Goal: Navigation & Orientation: Find specific page/section

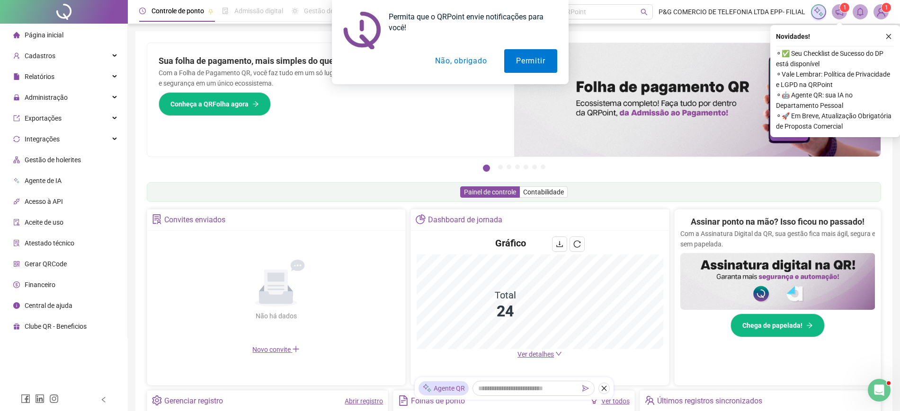
click at [477, 63] on button "Não, obrigado" at bounding box center [460, 61] width 75 height 24
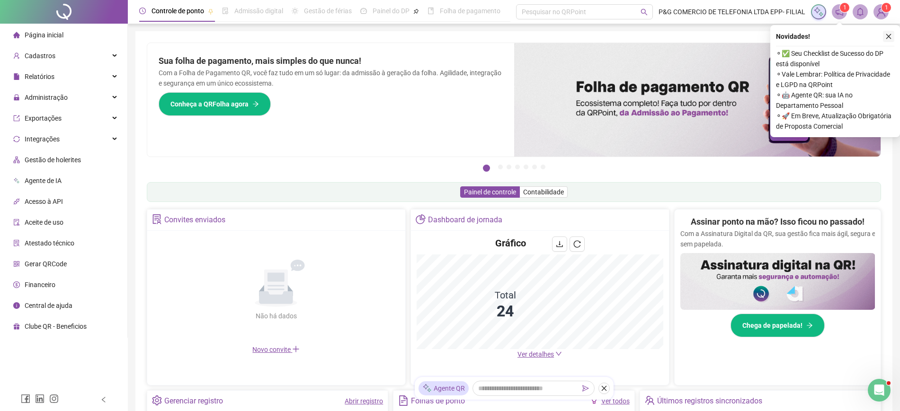
click at [889, 36] on icon "close" at bounding box center [888, 36] width 5 height 5
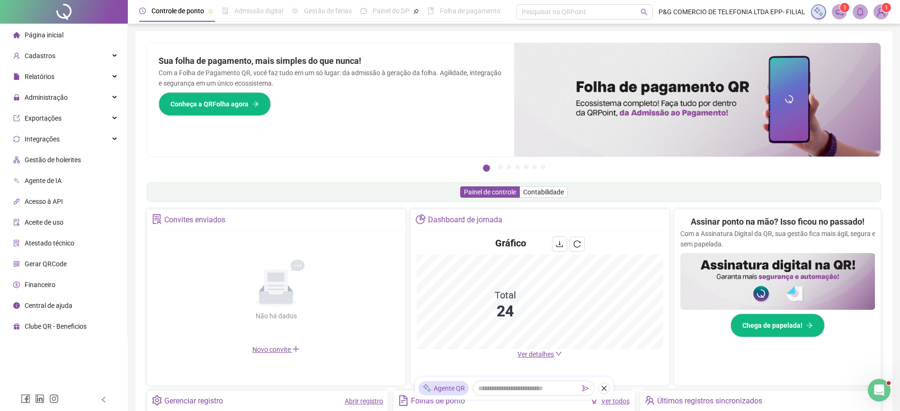
click at [55, 40] on div "Página inicial" at bounding box center [38, 35] width 50 height 19
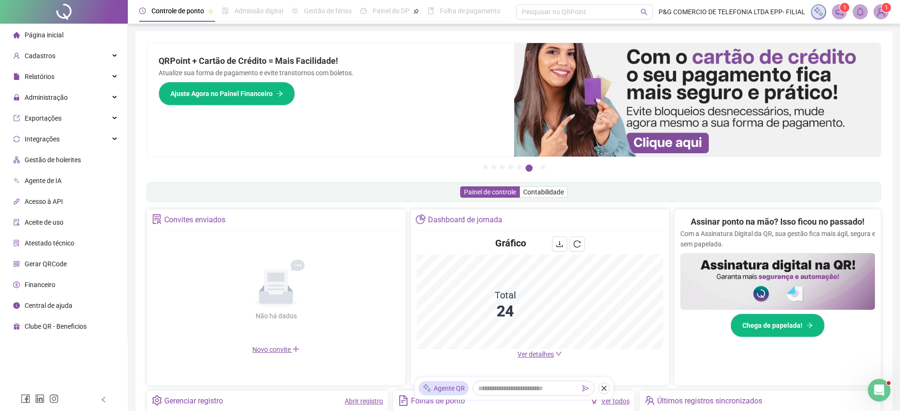
click at [542, 358] on span "Ver detalhes" at bounding box center [535, 355] width 36 height 8
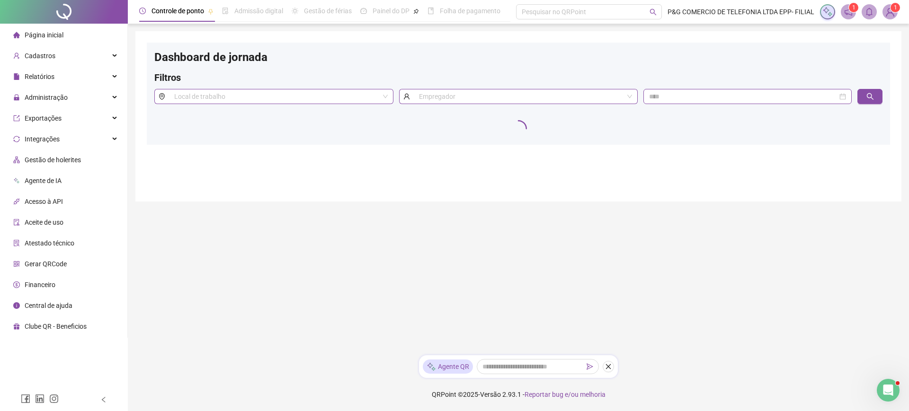
click at [102, 31] on li "Página inicial" at bounding box center [64, 35] width 124 height 19
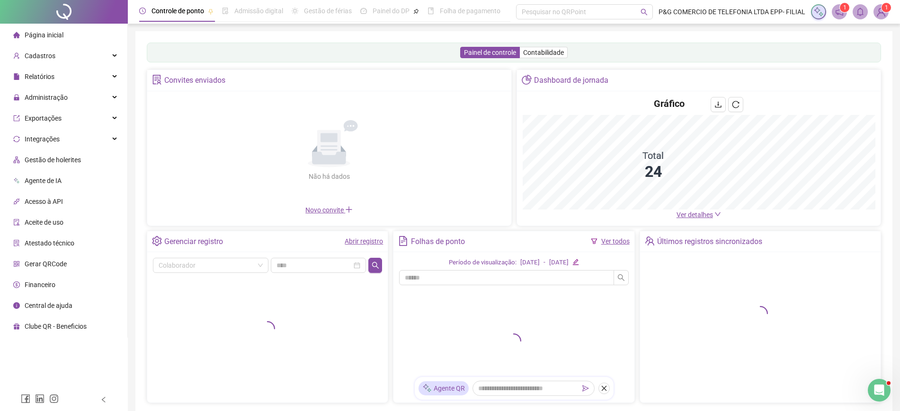
click at [714, 212] on icon "down" at bounding box center [717, 214] width 7 height 7
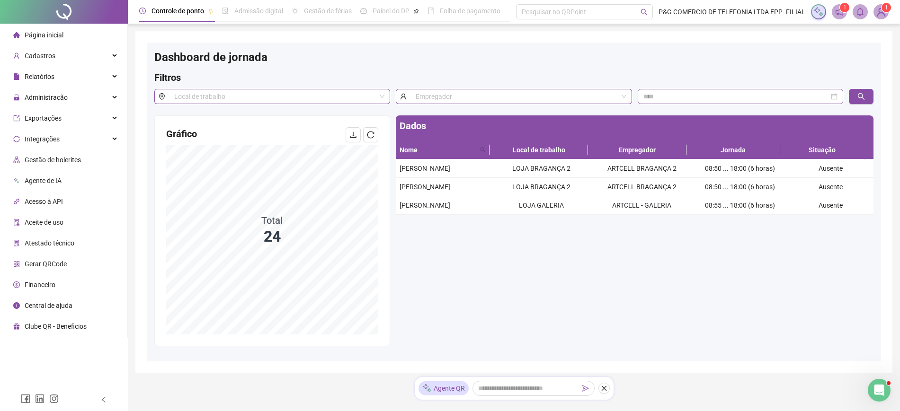
click at [262, 129] on h4 "Gráfico" at bounding box center [219, 133] width 106 height 13
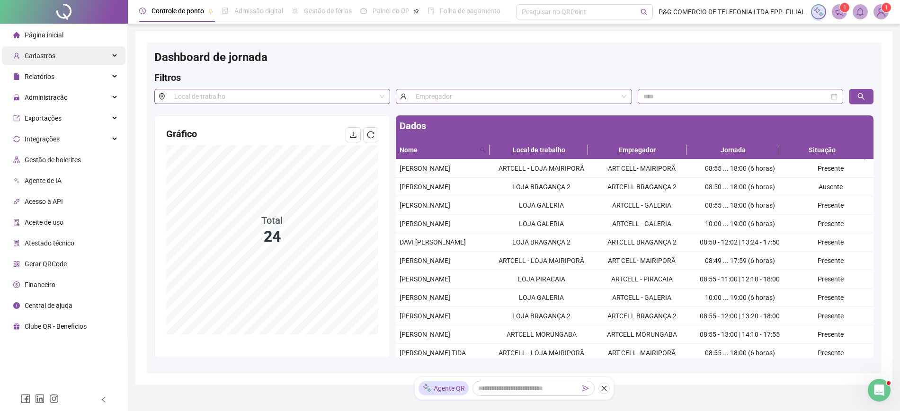
click at [94, 50] on div "Cadastros" at bounding box center [64, 55] width 124 height 19
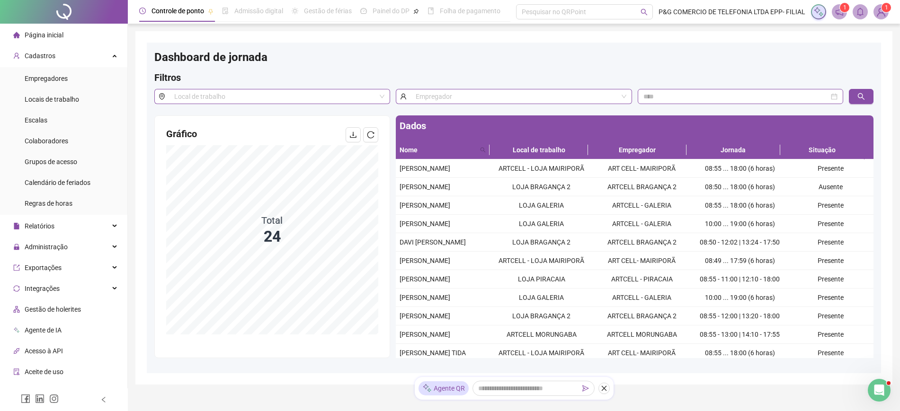
click at [94, 31] on li "Página inicial" at bounding box center [64, 35] width 124 height 19
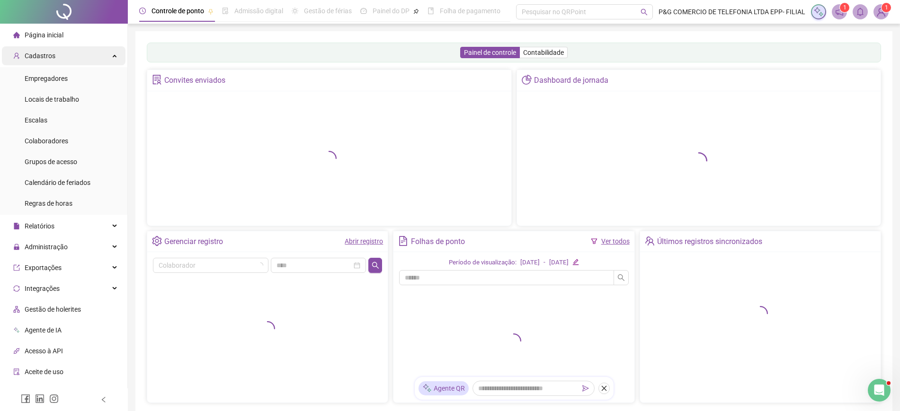
click at [91, 52] on div "Cadastros" at bounding box center [64, 55] width 124 height 19
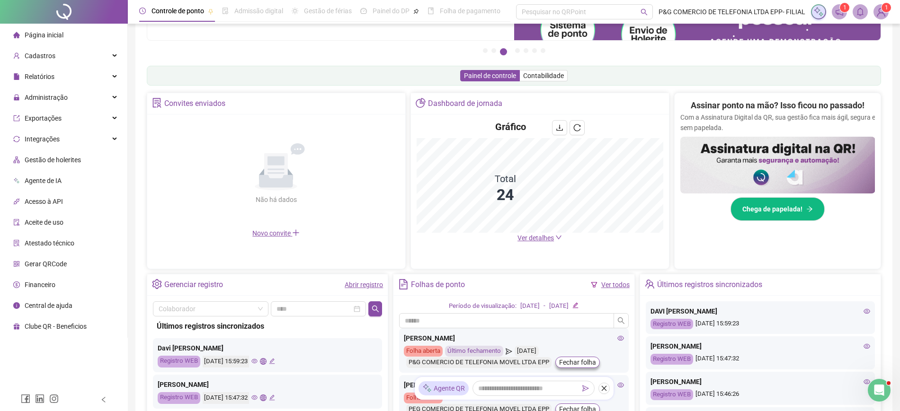
scroll to position [118, 0]
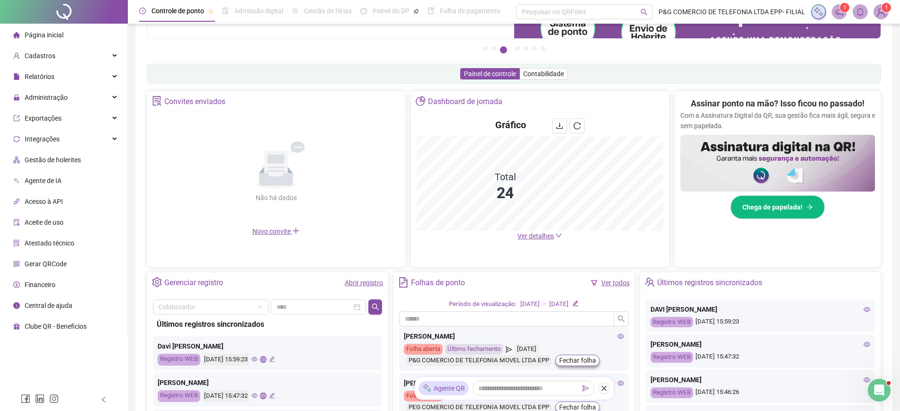
click at [529, 240] on span "Ver detalhes" at bounding box center [535, 236] width 36 height 8
